Goal: Task Accomplishment & Management: Manage account settings

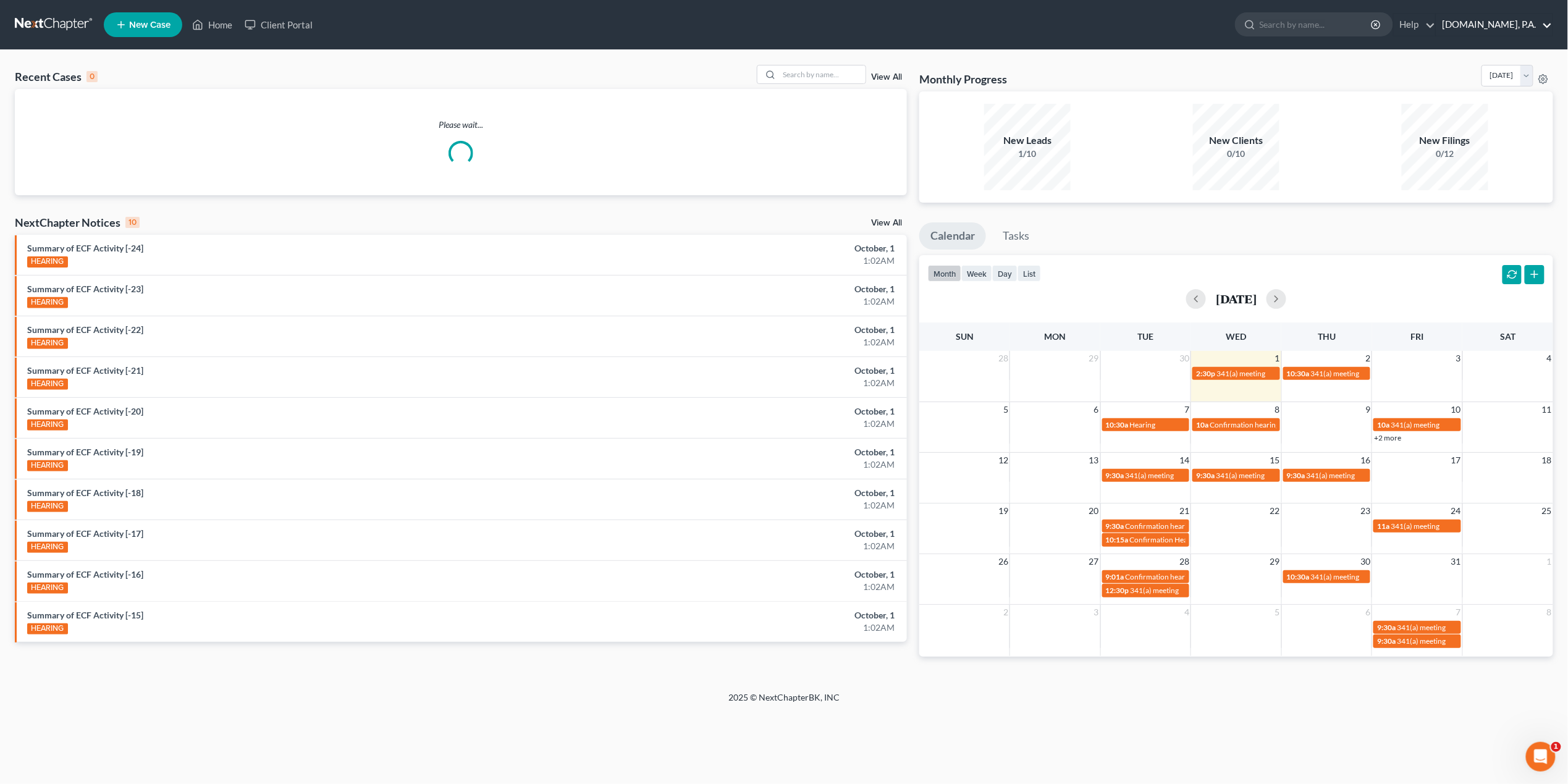
click at [1505, 22] on link "[DOMAIN_NAME], P.A." at bounding box center [1494, 25] width 116 height 22
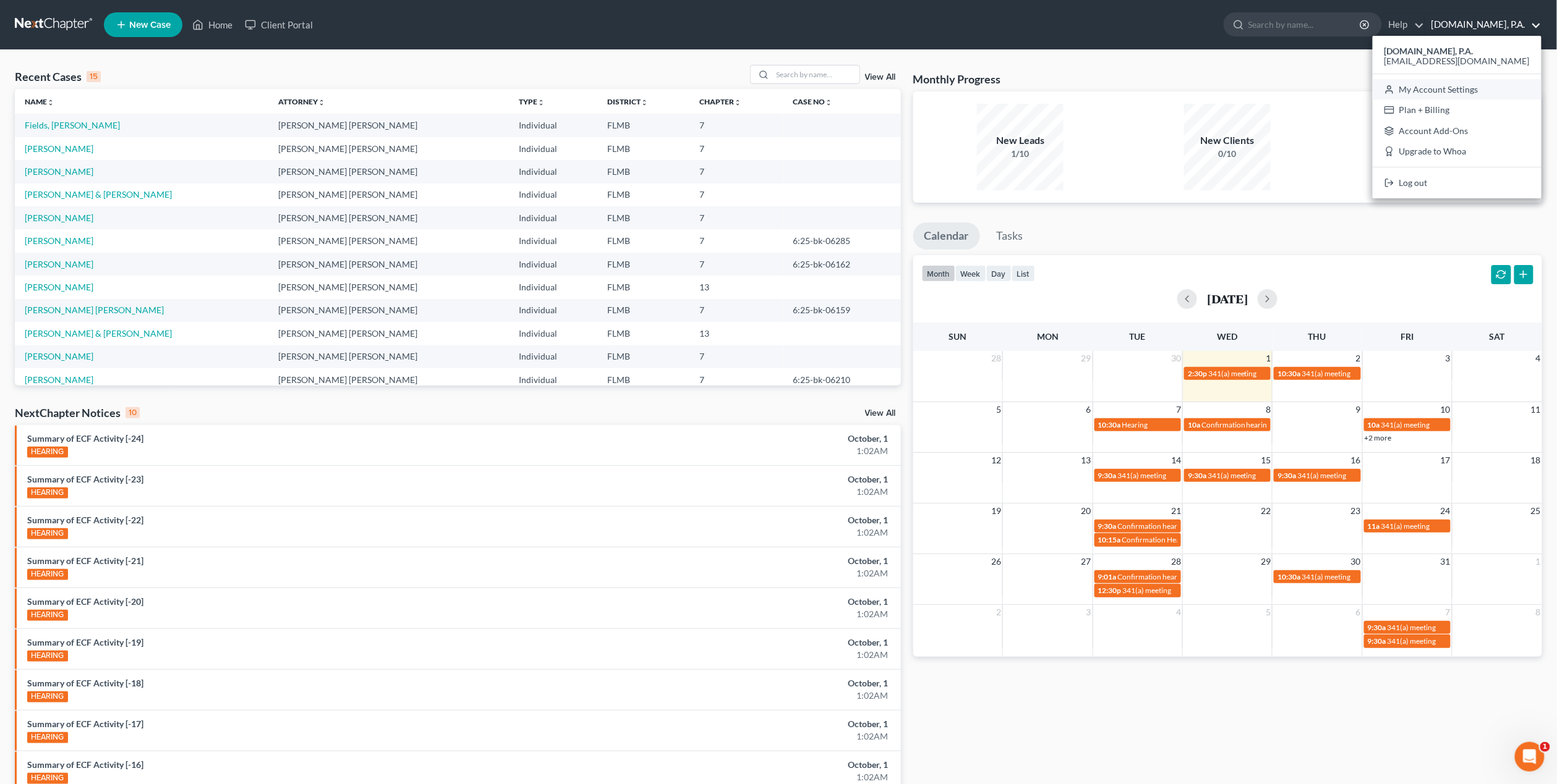
click at [1491, 85] on link "My Account Settings" at bounding box center [1457, 89] width 169 height 21
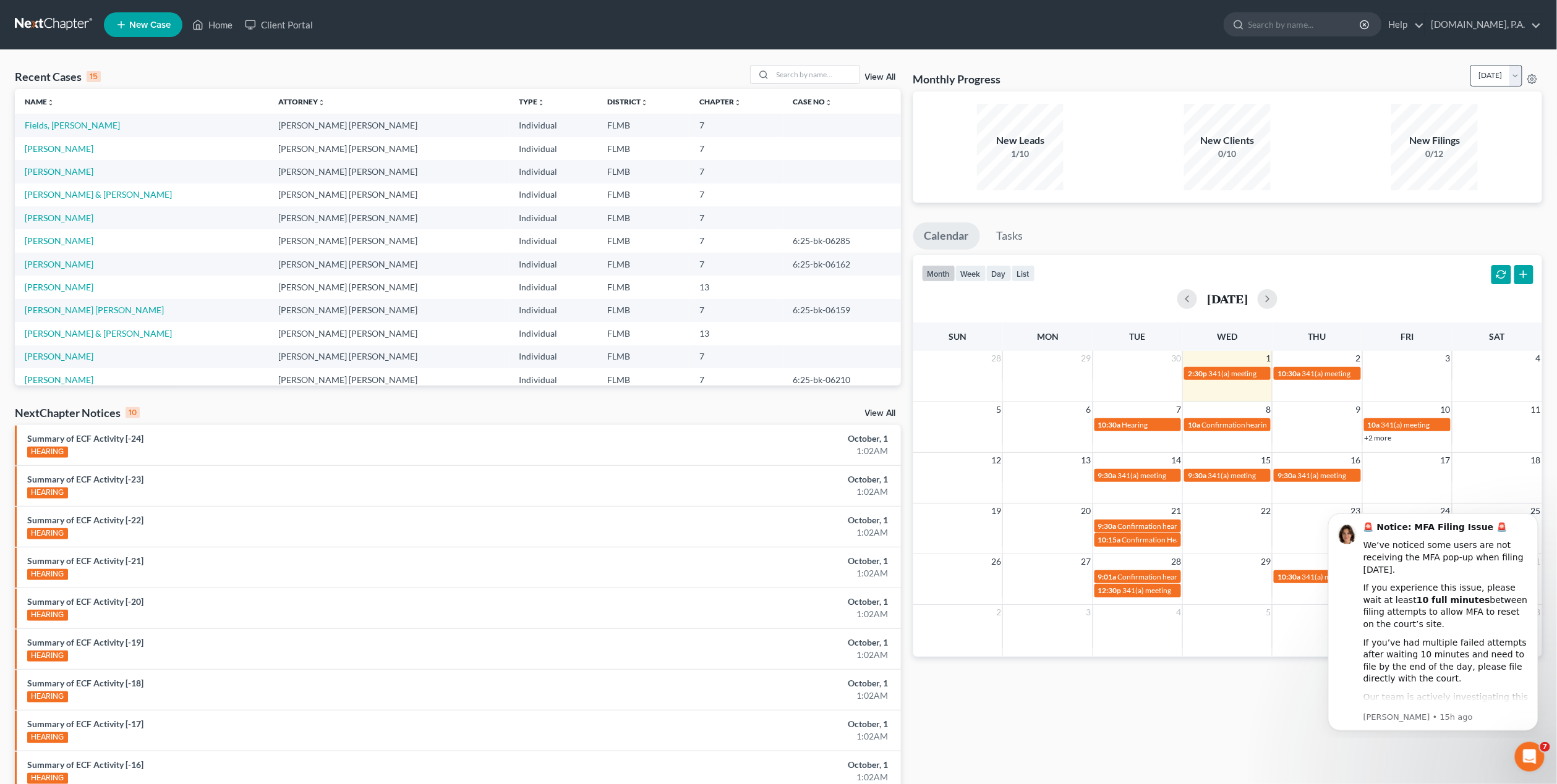
select select "24"
select select "9"
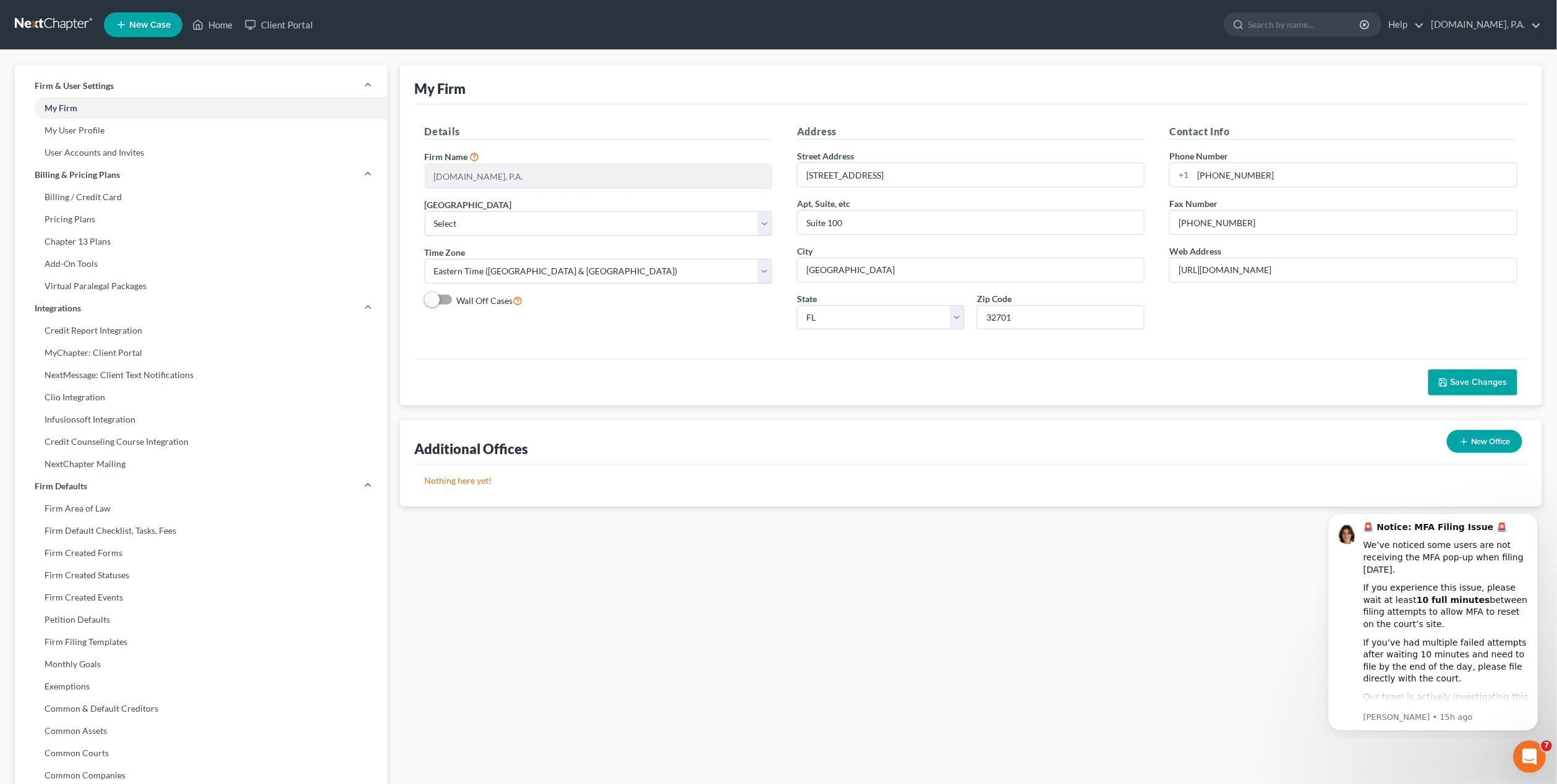
click at [1530, 763] on icon "Open Intercom Messenger" at bounding box center [1527, 755] width 20 height 20
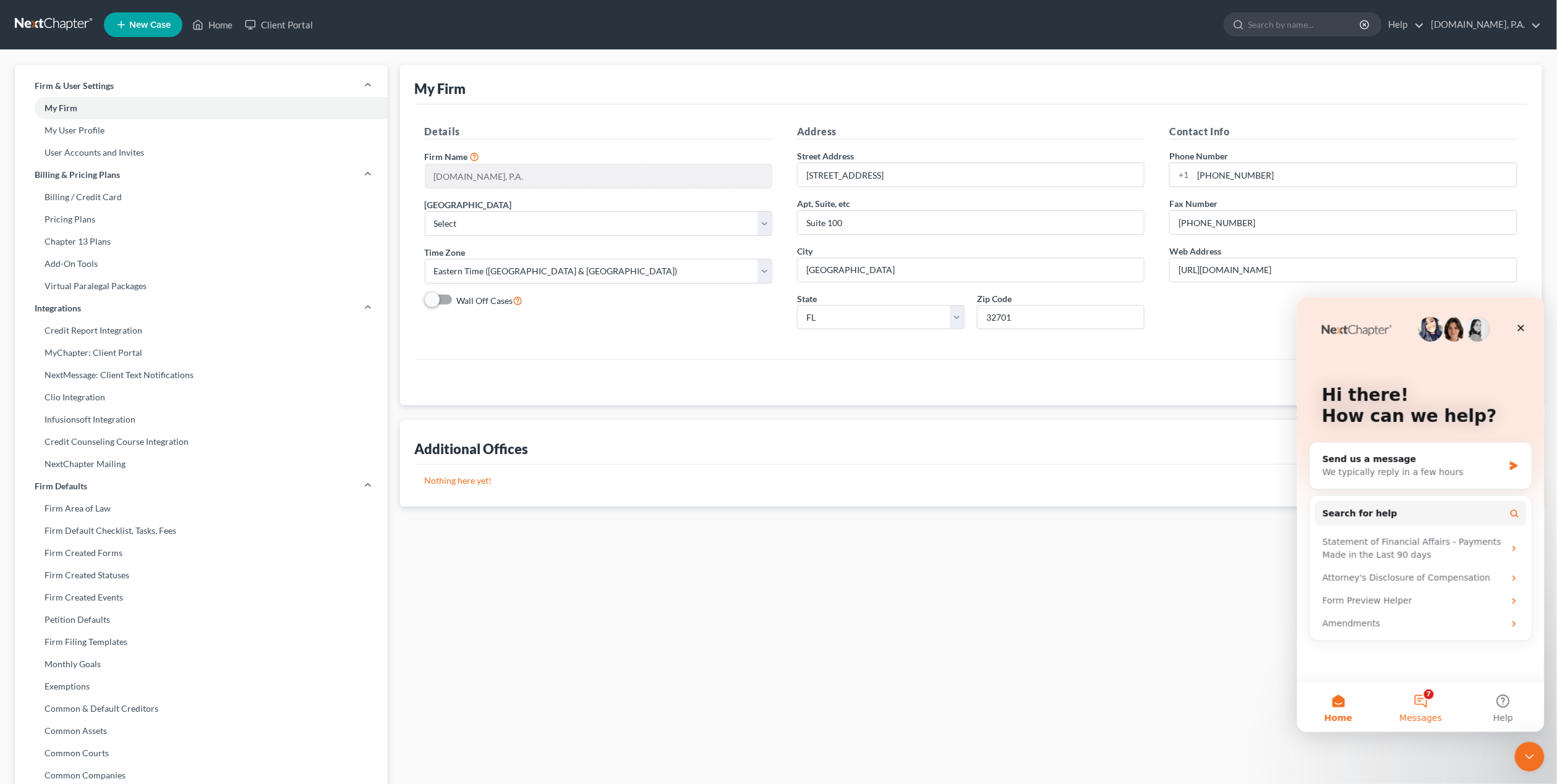
click at [1423, 702] on button "7 Messages" at bounding box center [1420, 707] width 82 height 50
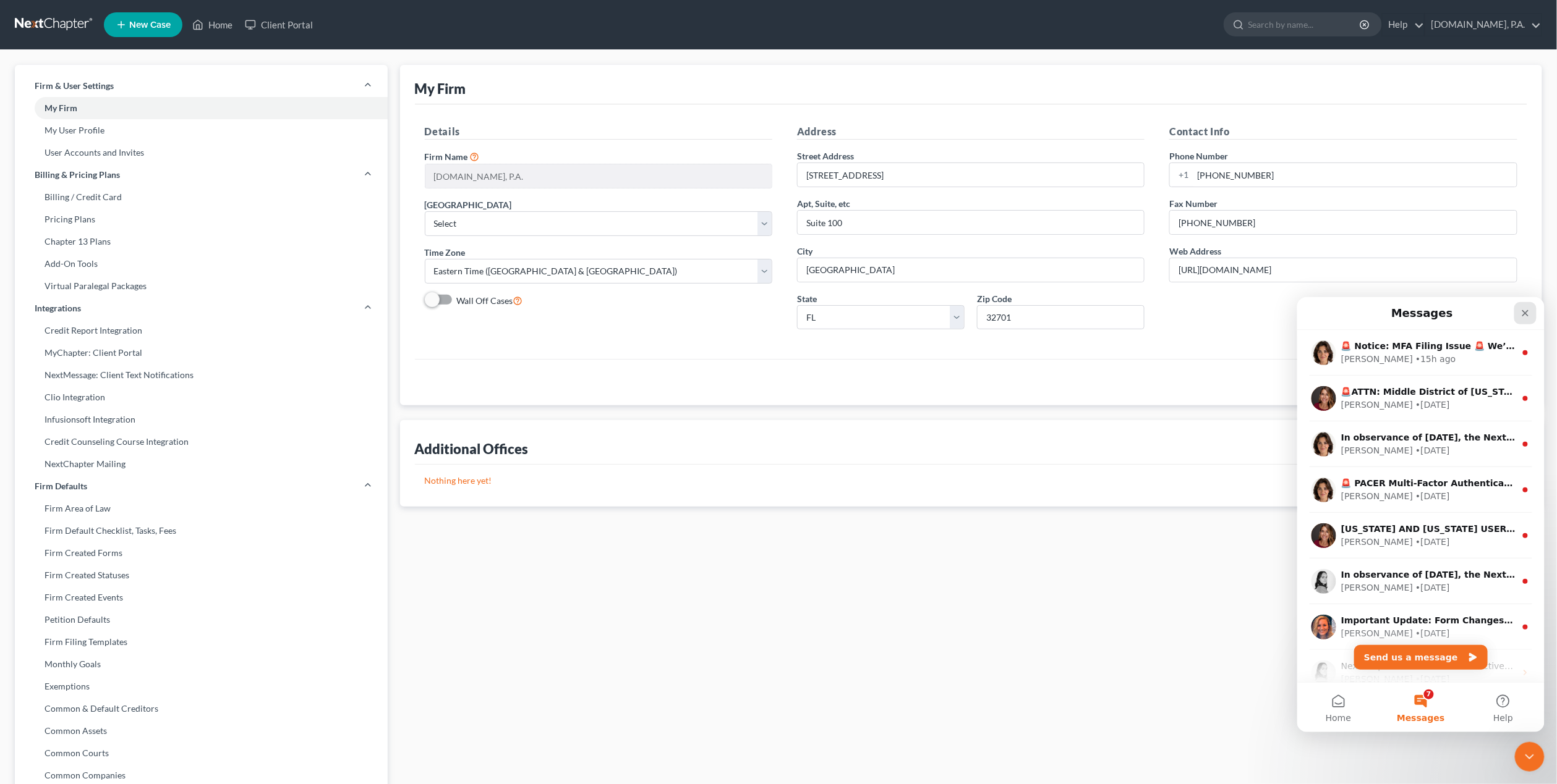
click at [1520, 308] on icon "Close" at bounding box center [1524, 312] width 10 height 10
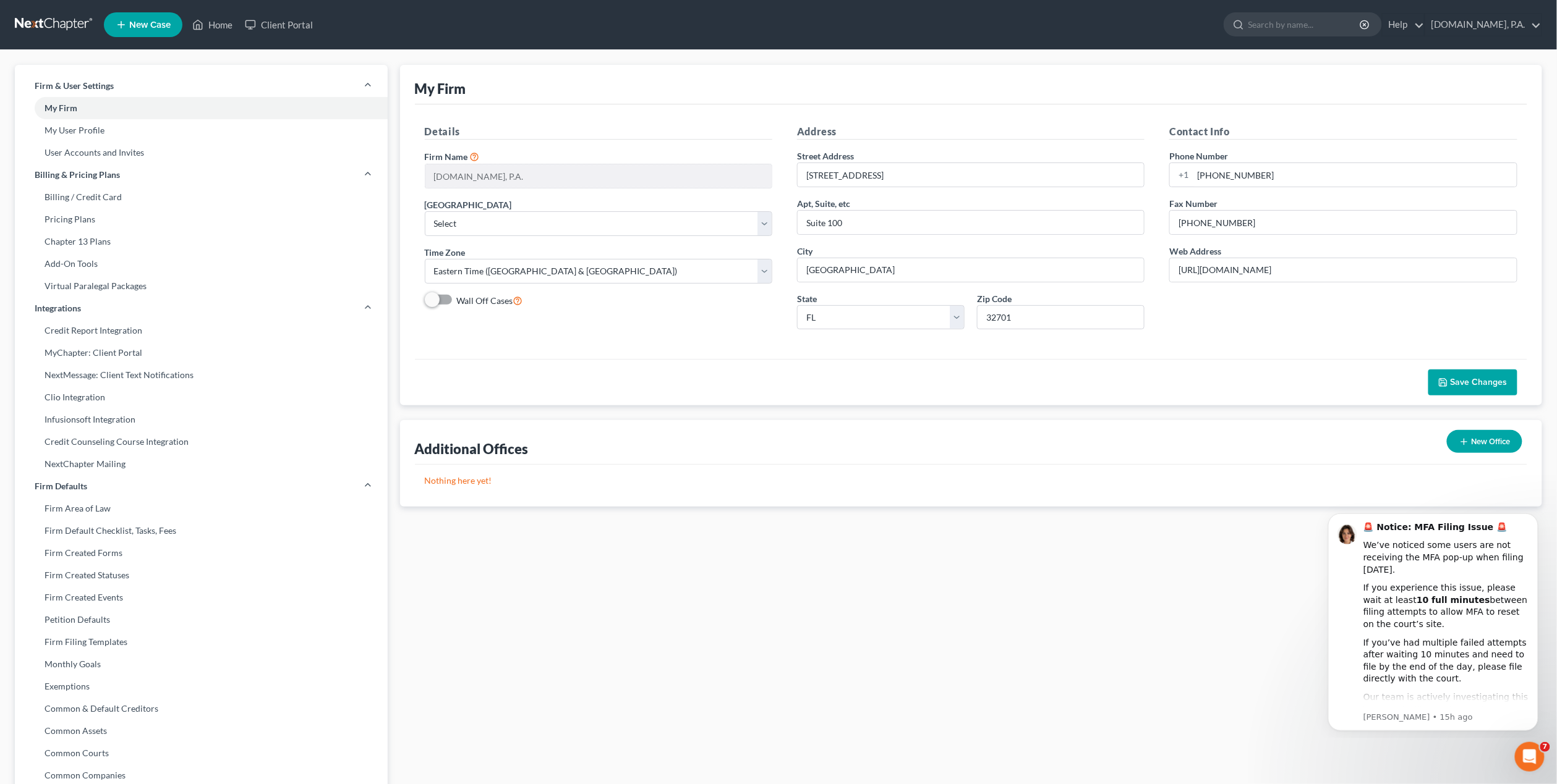
click at [1238, 355] on div "Details Firm Name * [DOMAIN_NAME], P.A. [GEOGRAPHIC_DATA] Select [US_STATE] - […" at bounding box center [971, 231] width 1113 height 255
click at [72, 154] on link "User Accounts and Invites" at bounding box center [201, 152] width 373 height 22
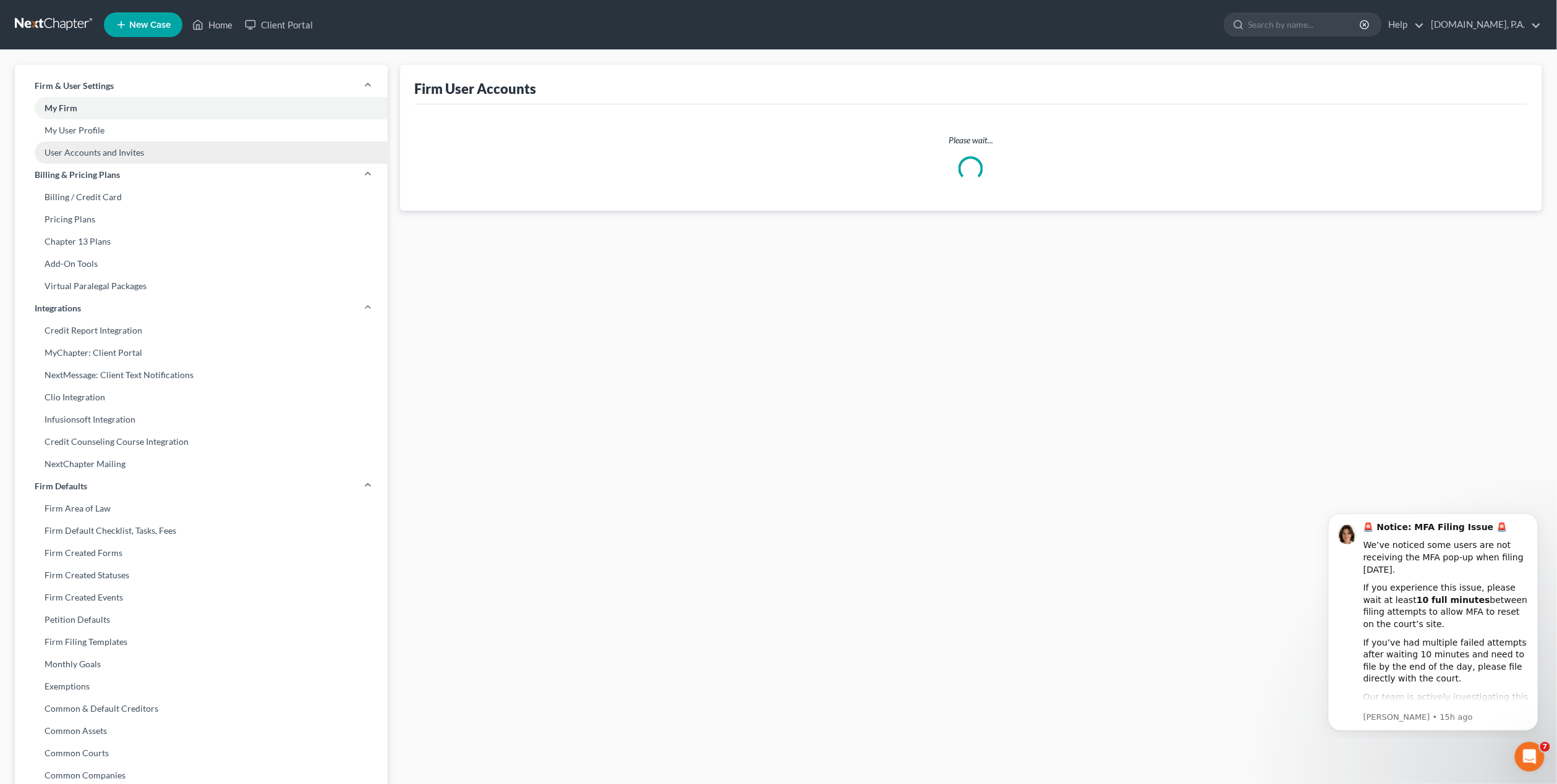
select select "0"
select select "2"
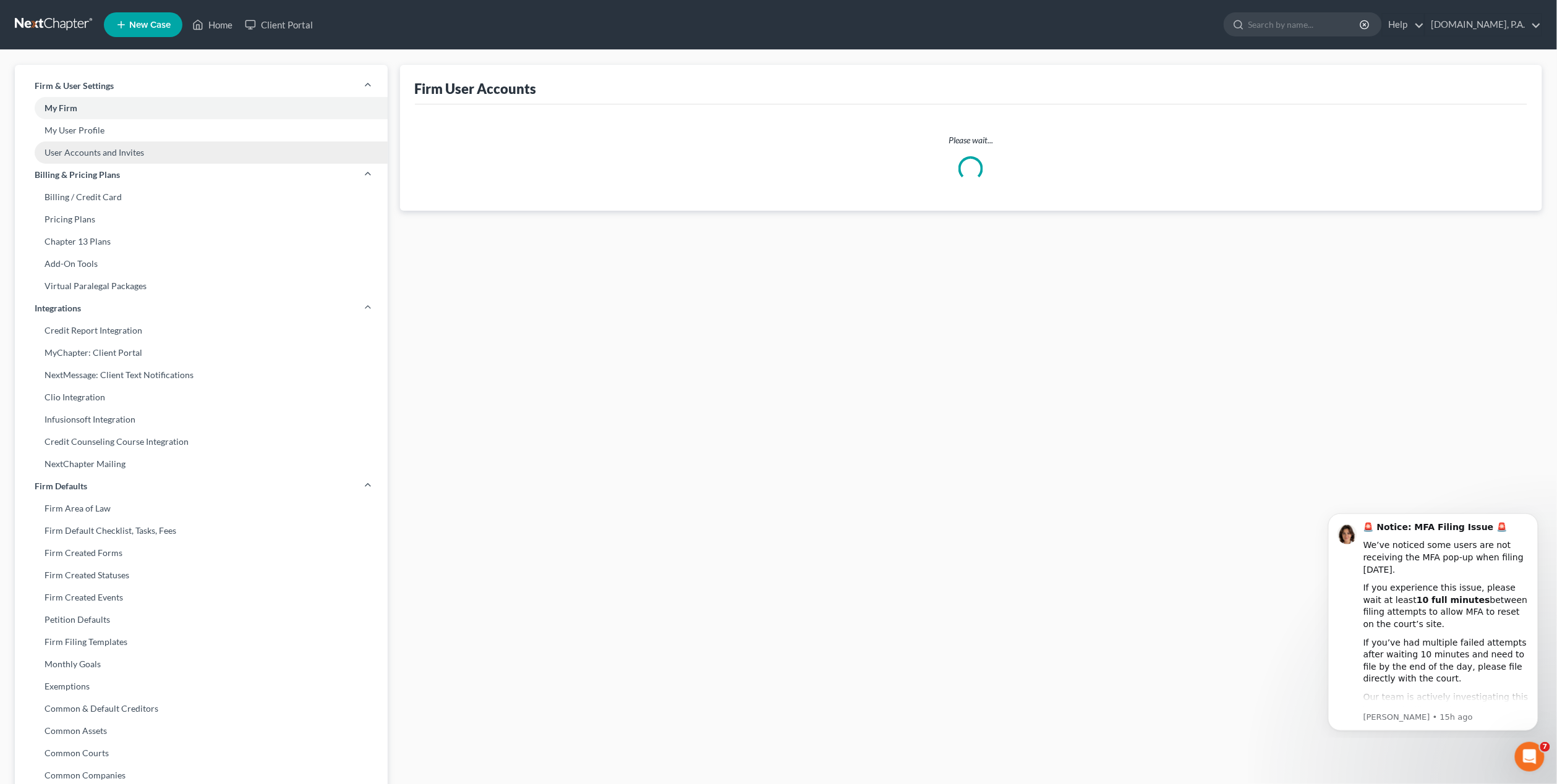
select select "2"
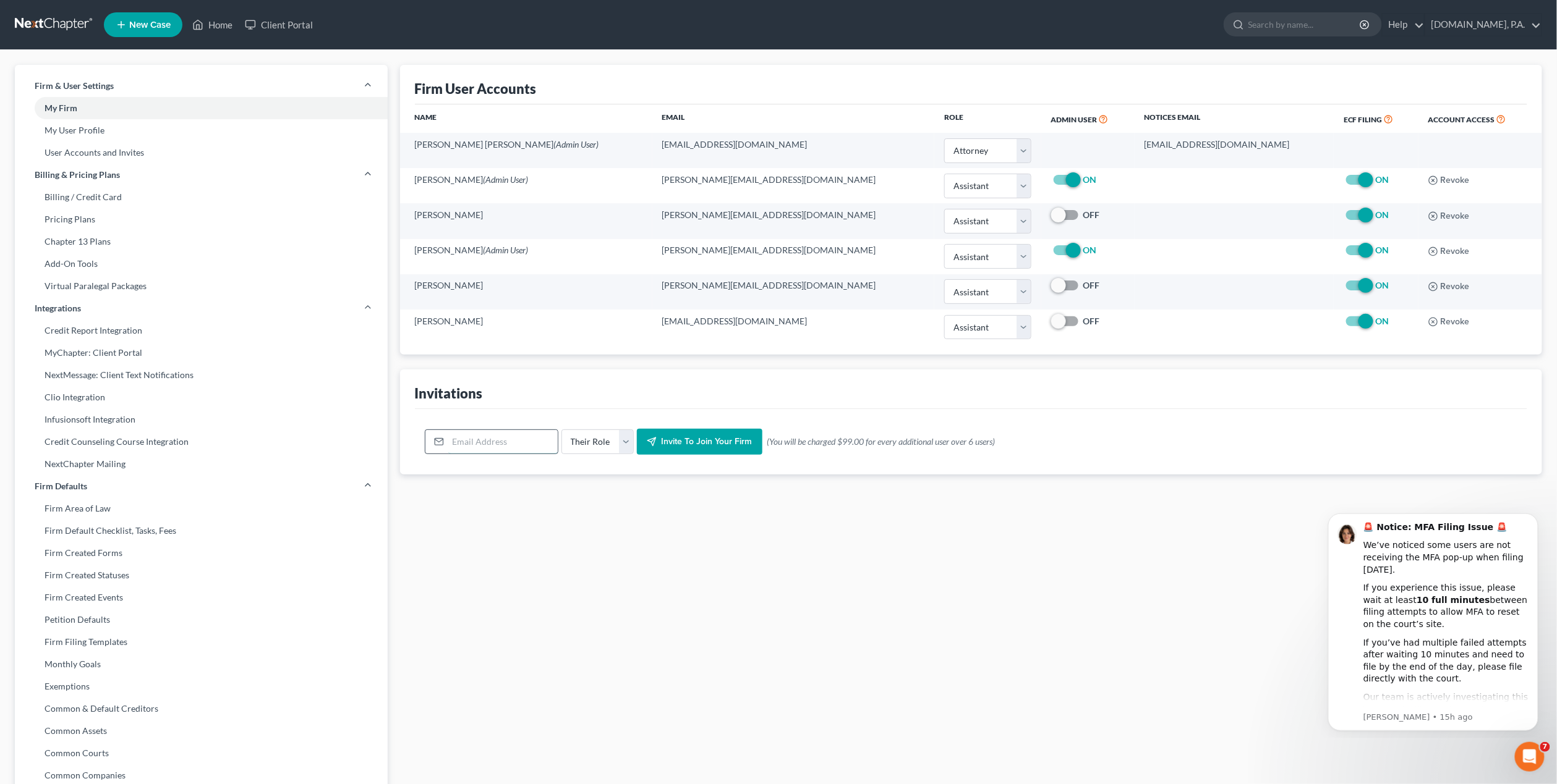
click at [466, 449] on input "email" at bounding box center [503, 442] width 110 height 23
type input "[PERSON_NAME][EMAIL_ADDRESS][DOMAIN_NAME]"
click at [599, 448] on select "Their Role Attorney Paralegal Assistant" at bounding box center [597, 442] width 72 height 25
select select "assistant"
click at [561, 432] on select "Their Role Attorney Paralegal Assistant" at bounding box center [597, 442] width 72 height 25
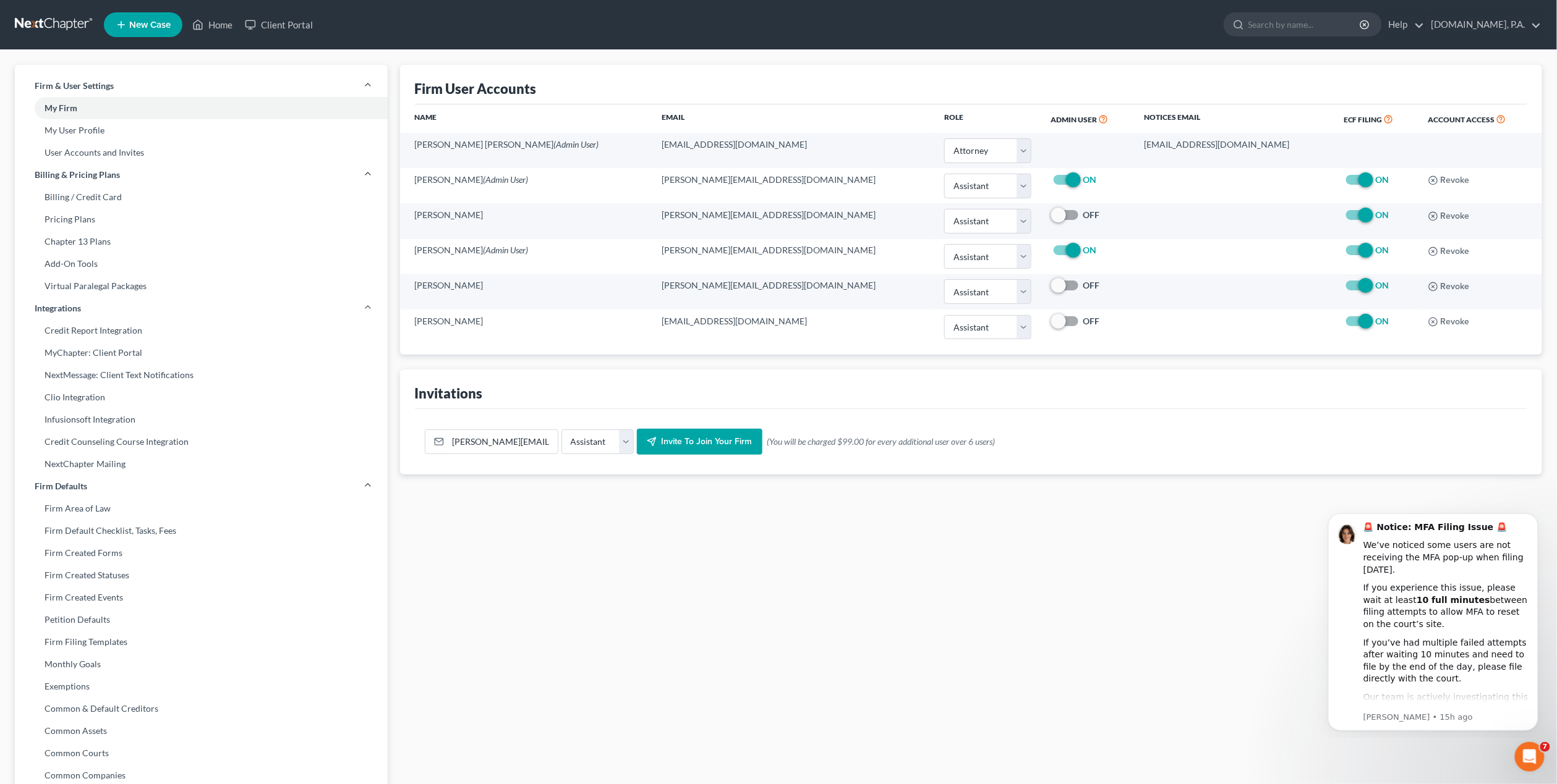
click at [689, 446] on span "Invite to join your firm" at bounding box center [707, 441] width 91 height 10
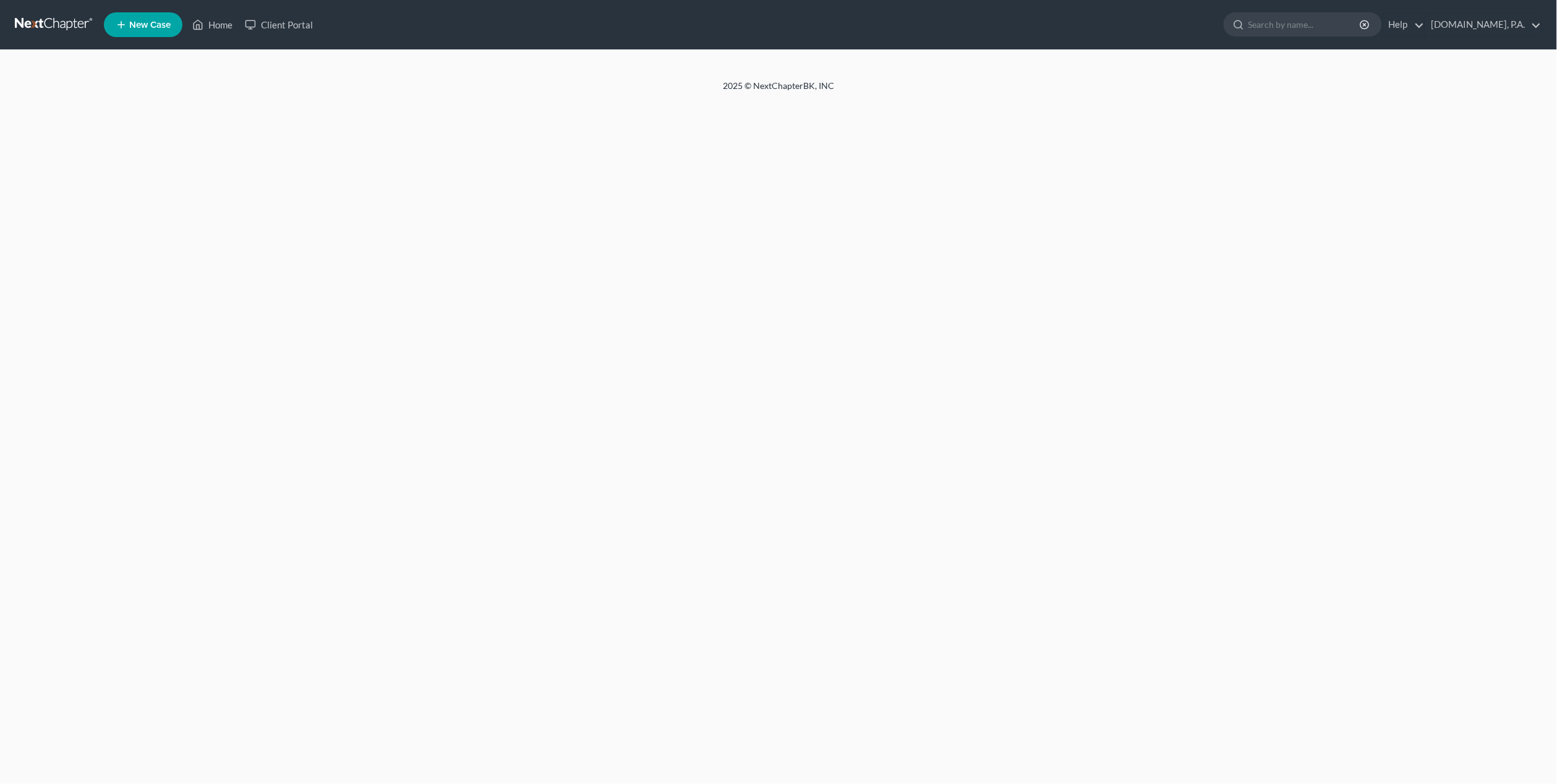
select select "0"
select select "2"
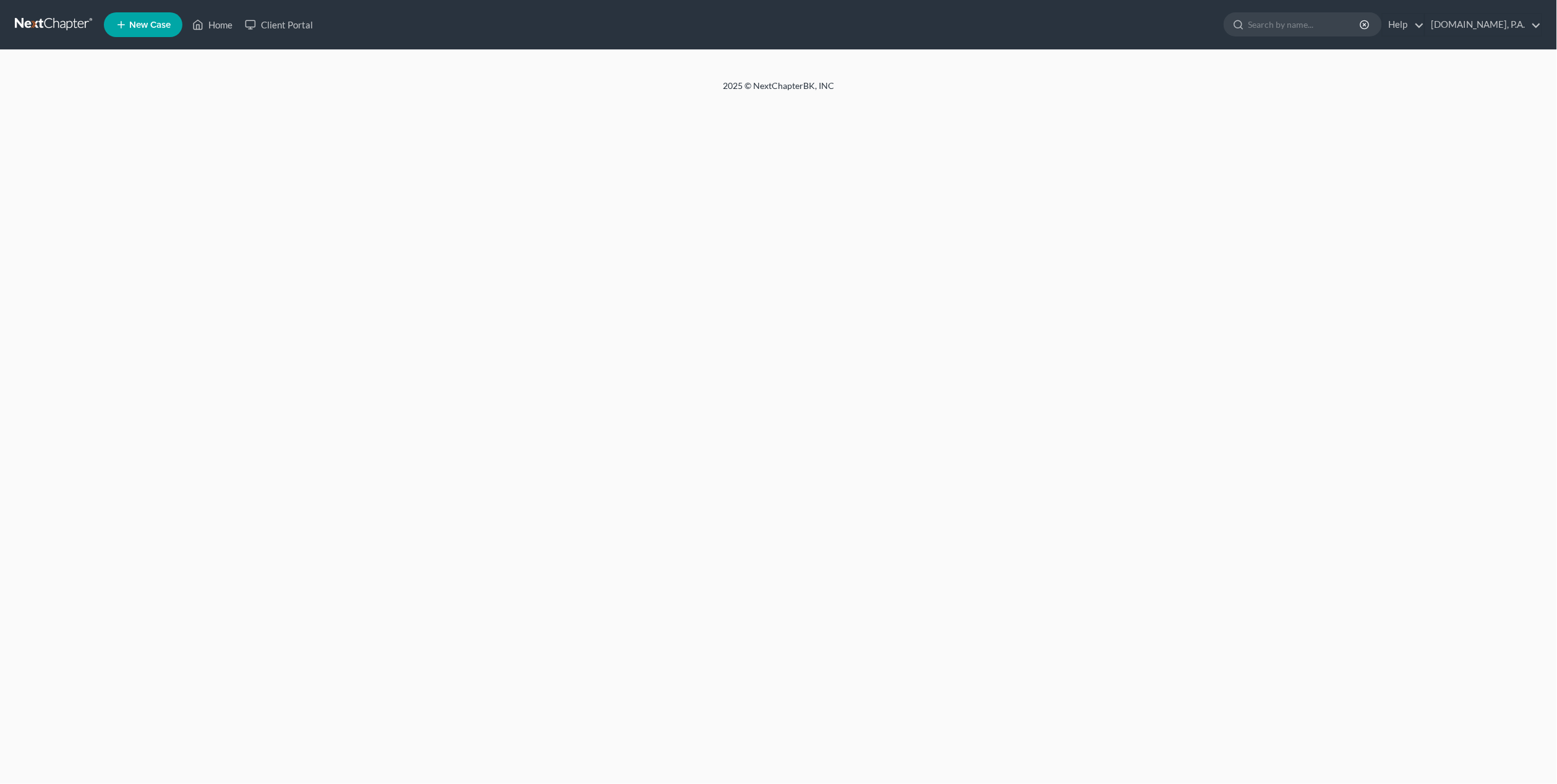
select select "2"
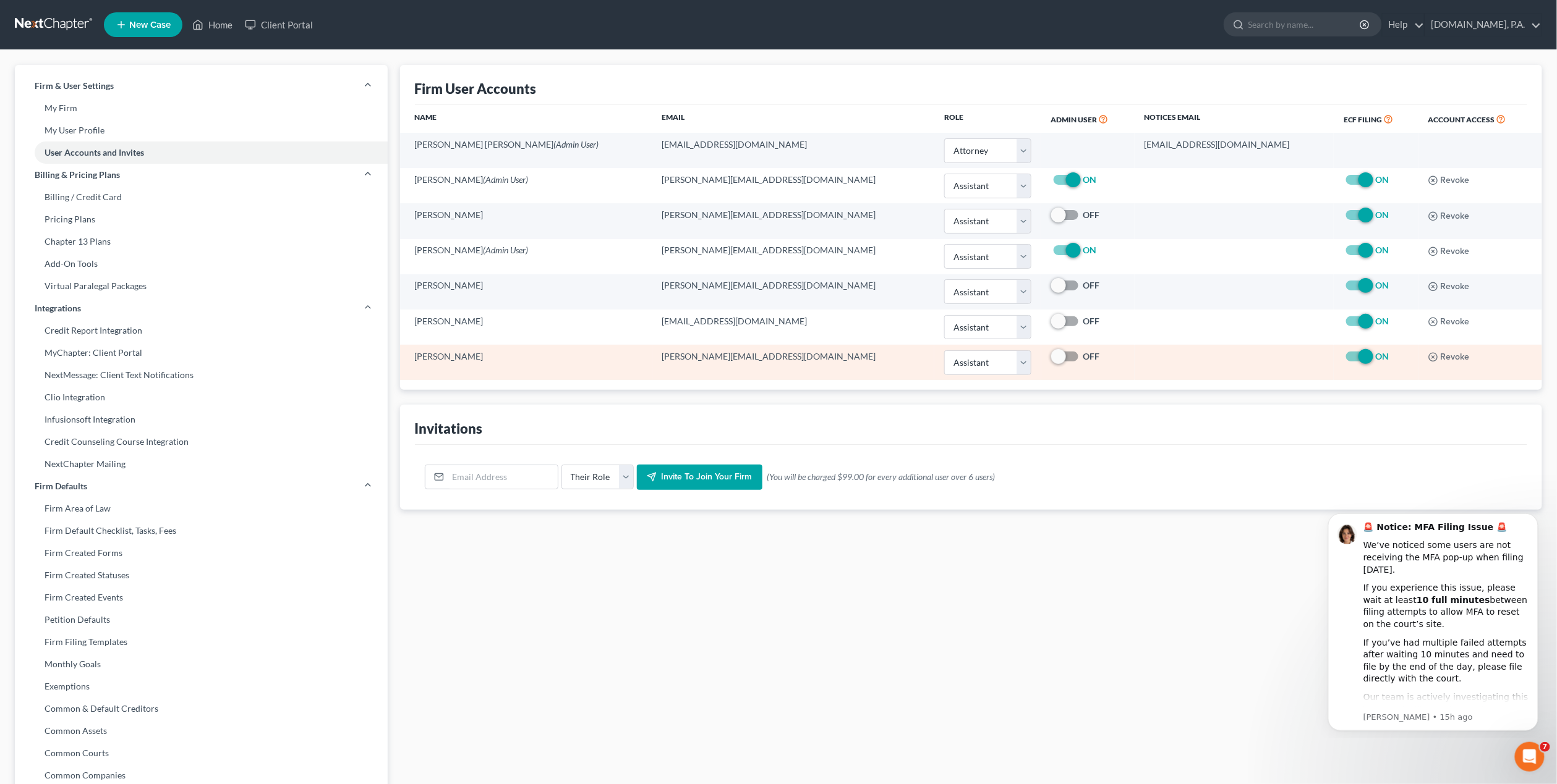
click at [1376, 360] on label "ON" at bounding box center [1382, 356] width 14 height 12
click at [1380, 358] on input "ON" at bounding box center [1384, 355] width 8 height 8
checkbox input "false"
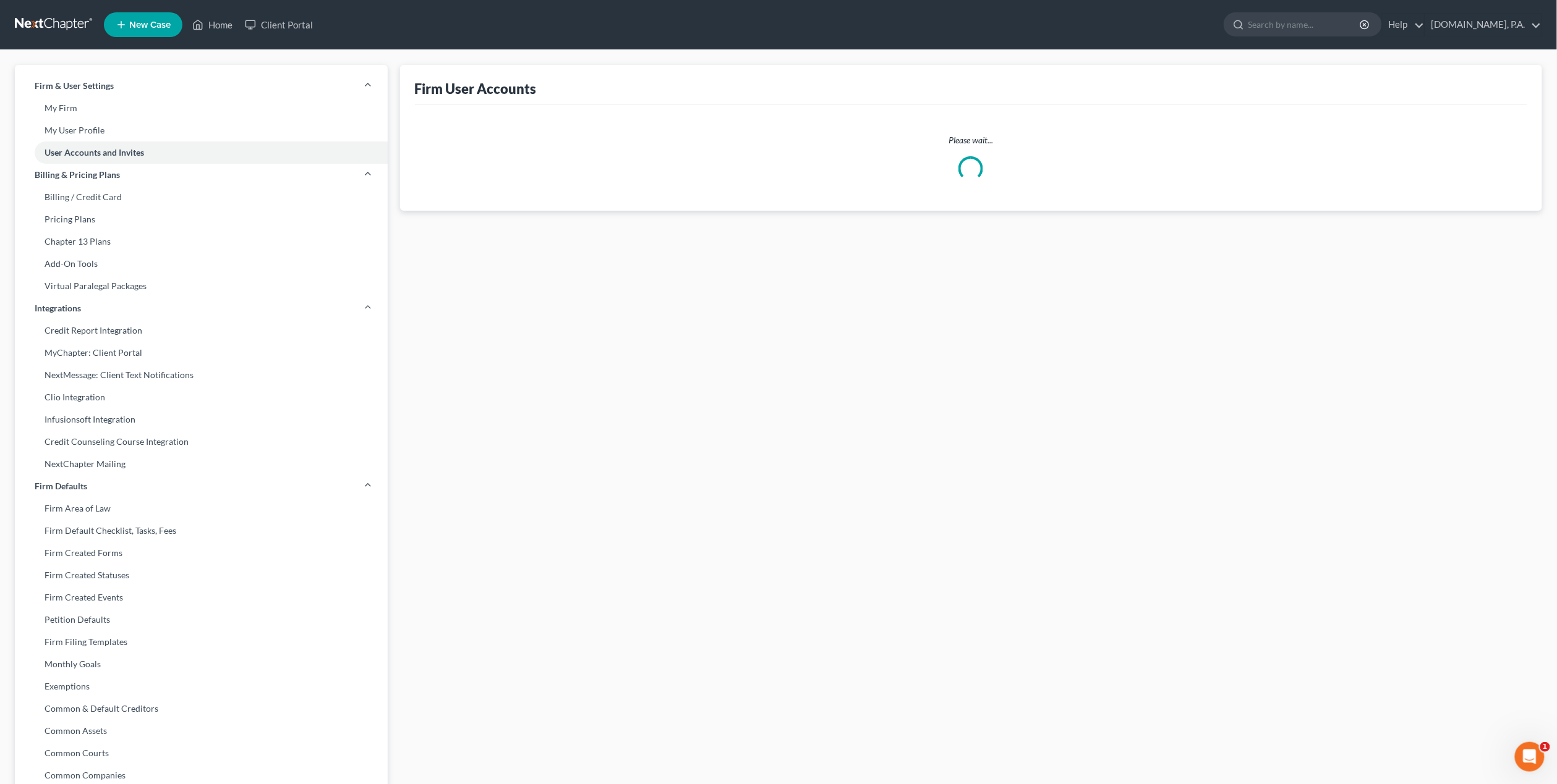
select select "0"
select select "2"
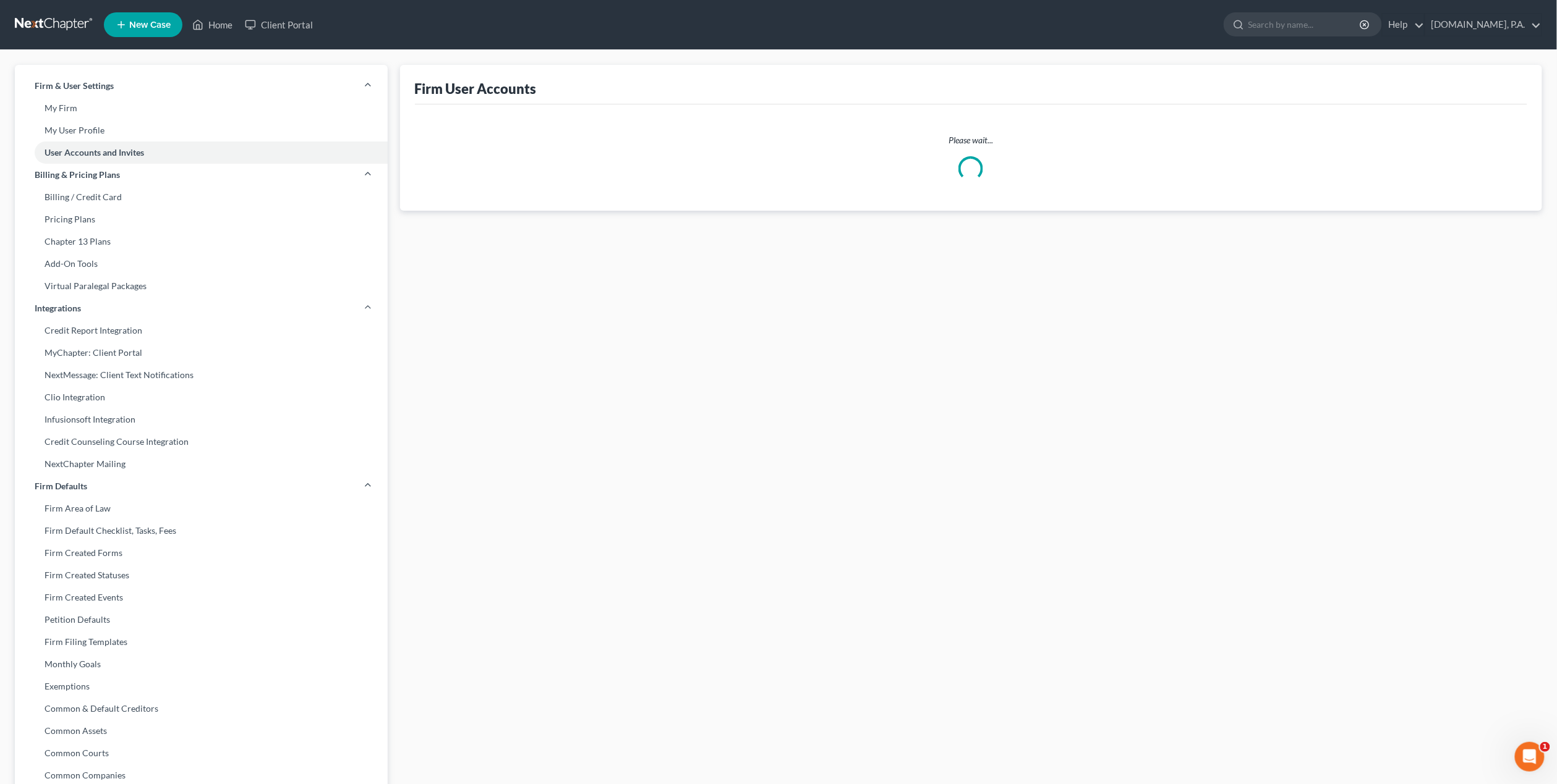
select select "2"
